Goal: Navigation & Orientation: Find specific page/section

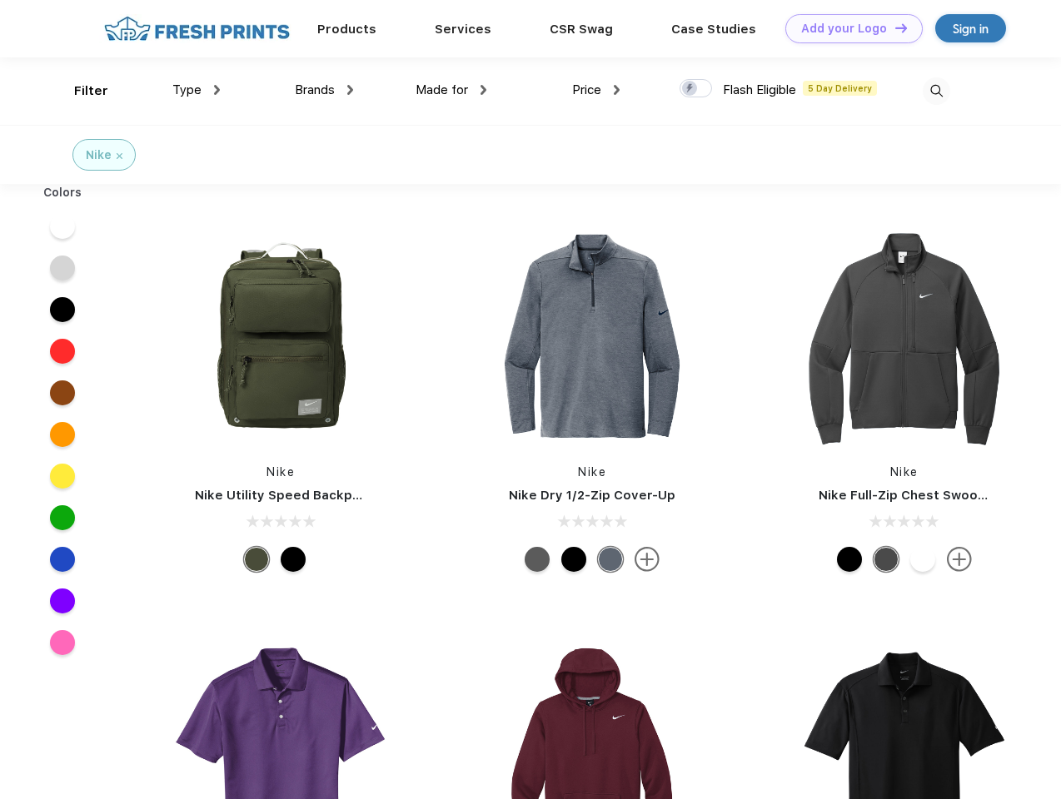
click at [847, 28] on link "Add your Logo Design Tool" at bounding box center [853, 28] width 137 height 29
click at [0, 0] on div "Design Tool" at bounding box center [0, 0] width 0 height 0
click at [893, 27] on link "Add your Logo Design Tool" at bounding box center [853, 28] width 137 height 29
click at [80, 91] on div "Filter" at bounding box center [91, 91] width 34 height 19
click at [196, 90] on span "Type" at bounding box center [186, 89] width 29 height 15
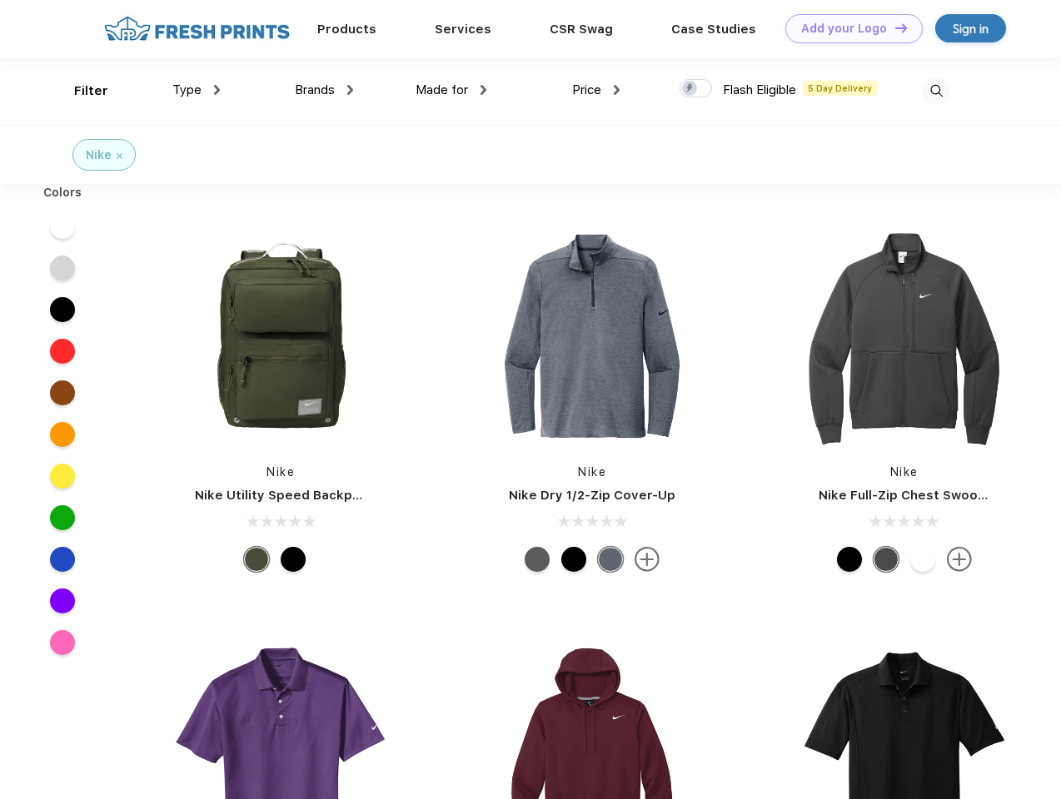
click at [324, 90] on span "Brands" at bounding box center [315, 89] width 40 height 15
click at [451, 90] on span "Made for" at bounding box center [441, 89] width 52 height 15
click at [596, 90] on span "Price" at bounding box center [586, 89] width 29 height 15
click at [696, 89] on div at bounding box center [695, 88] width 32 height 18
click at [690, 89] on input "checkbox" at bounding box center [684, 83] width 11 height 11
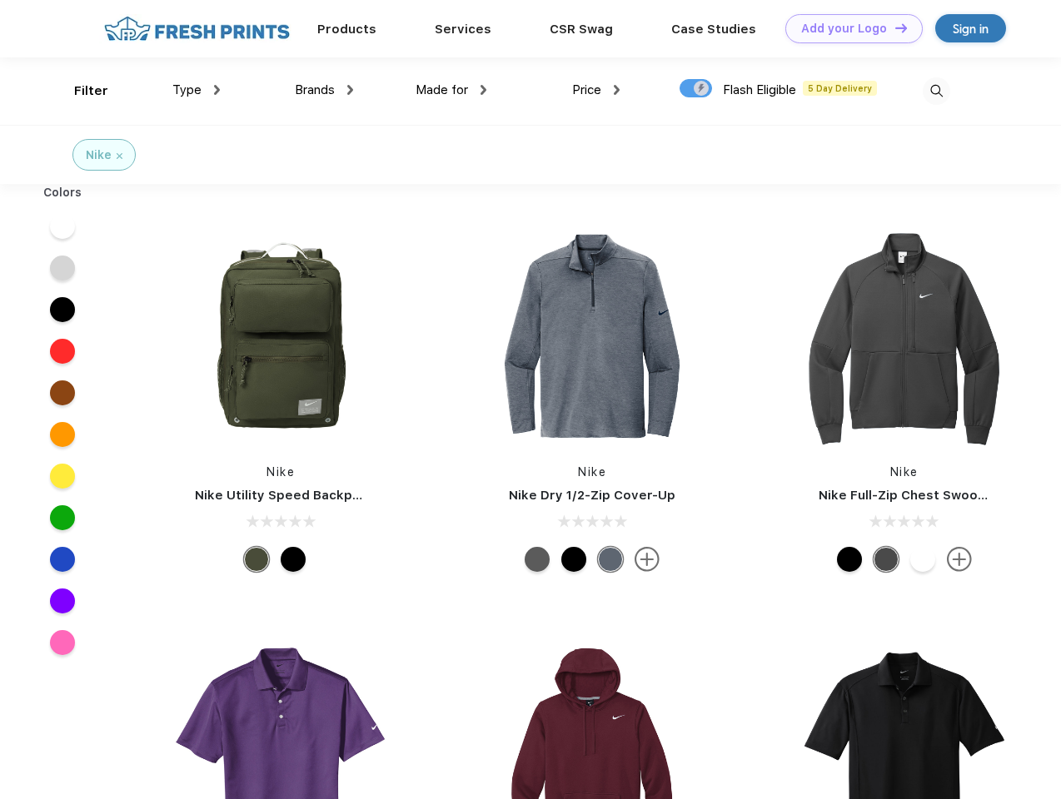
click at [936, 91] on img at bounding box center [935, 90] width 27 height 27
